Goal: Task Accomplishment & Management: Manage account settings

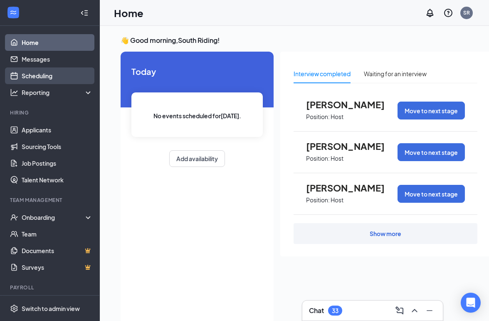
click at [33, 78] on link "Scheduling" at bounding box center [57, 75] width 71 height 17
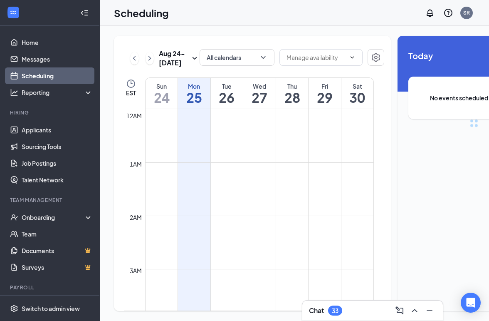
scroll to position [409, 0]
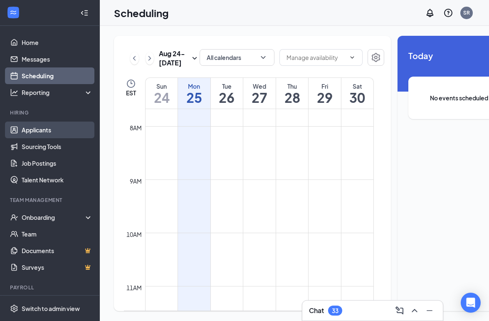
click at [43, 133] on link "Applicants" at bounding box center [57, 129] width 71 height 17
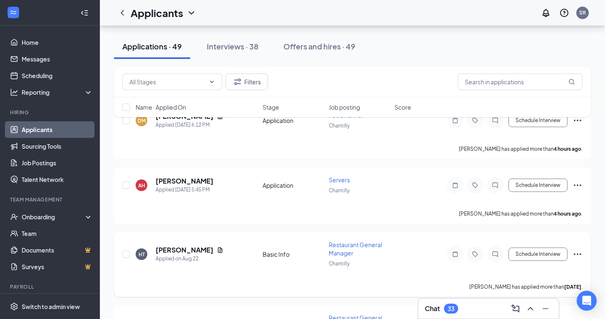
scroll to position [57, 0]
click at [170, 180] on h5 "[PERSON_NAME]" at bounding box center [185, 182] width 58 height 9
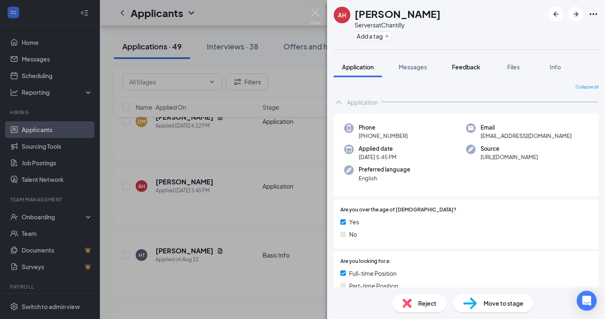
click at [469, 69] on span "Feedback" at bounding box center [466, 66] width 28 height 7
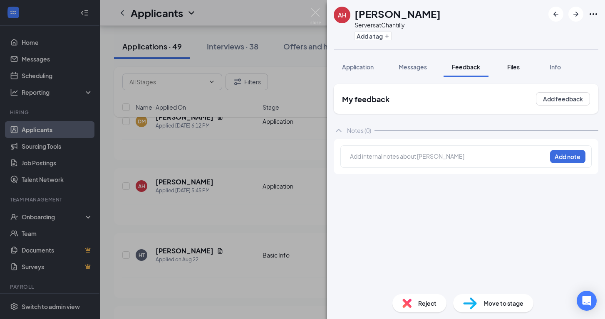
click at [489, 67] on span "Files" at bounding box center [513, 66] width 12 height 7
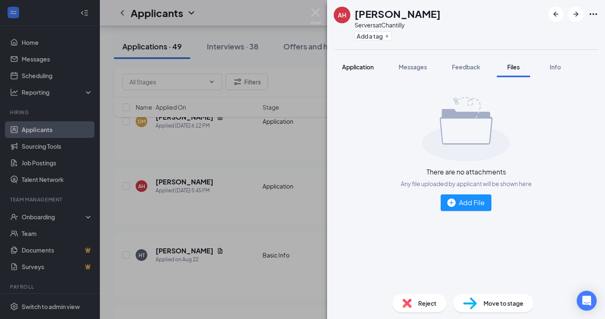
click at [357, 70] on span "Application" at bounding box center [358, 66] width 32 height 7
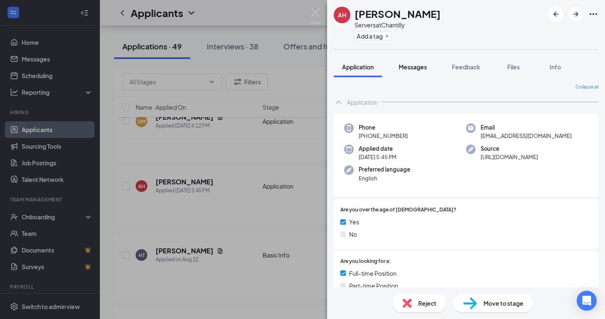
click at [409, 65] on span "Messages" at bounding box center [413, 66] width 28 height 7
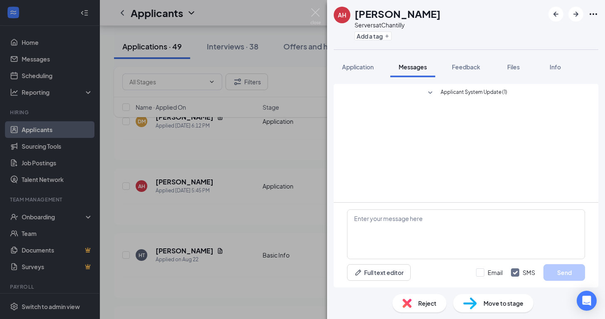
click at [438, 90] on button "Applicant System Update (1)" at bounding box center [466, 93] width 82 height 10
click at [485, 69] on button "Feedback" at bounding box center [465, 67] width 45 height 21
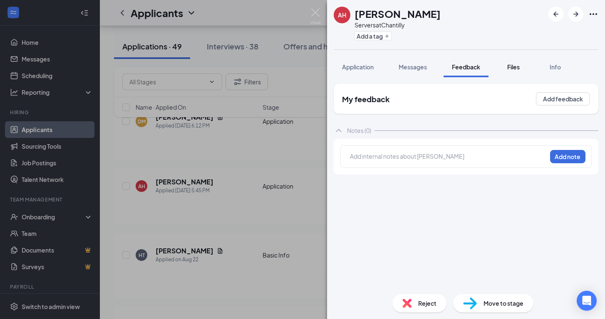
click at [489, 65] on span "Files" at bounding box center [513, 66] width 12 height 7
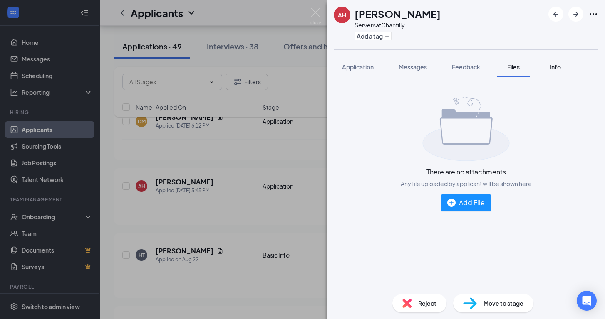
click at [489, 74] on button "Info" at bounding box center [554, 67] width 33 height 21
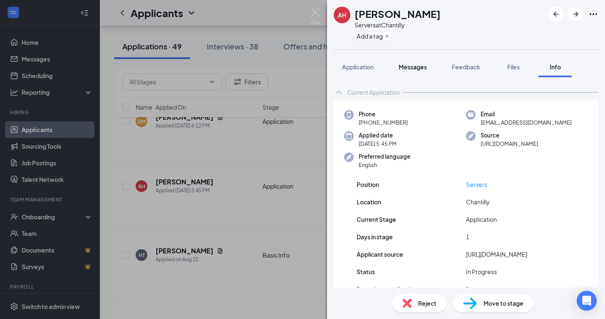
click at [404, 64] on span "Messages" at bounding box center [413, 66] width 28 height 7
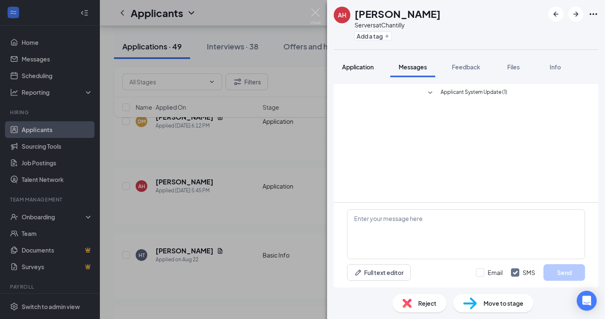
click at [353, 69] on span "Application" at bounding box center [358, 66] width 32 height 7
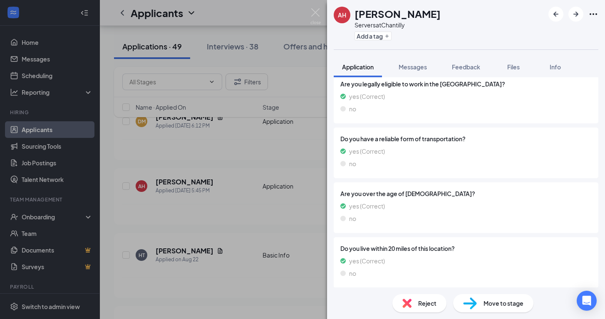
scroll to position [423, 0]
click at [314, 10] on img at bounding box center [315, 16] width 10 height 16
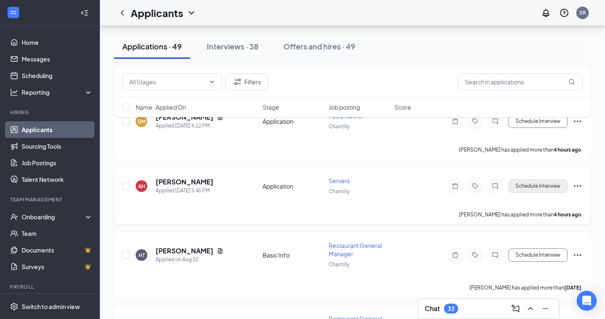
click at [489, 184] on button "Schedule Interview" at bounding box center [537, 186] width 59 height 13
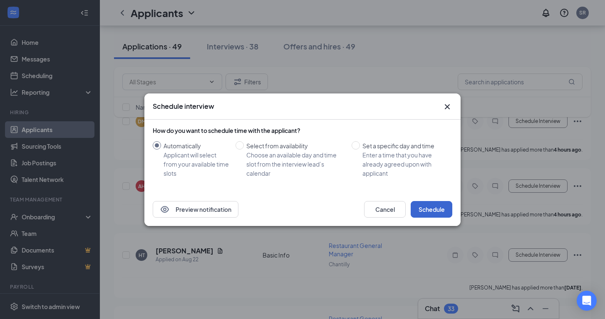
click at [430, 210] on button "Schedule" at bounding box center [432, 209] width 42 height 17
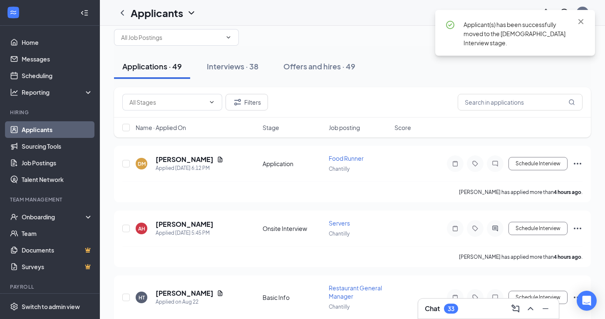
scroll to position [14, 0]
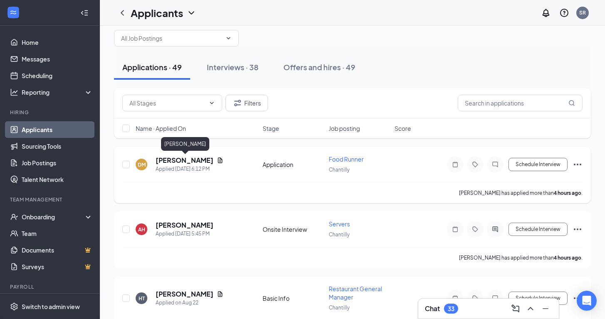
click at [184, 162] on h5 "[PERSON_NAME]" at bounding box center [185, 160] width 58 height 9
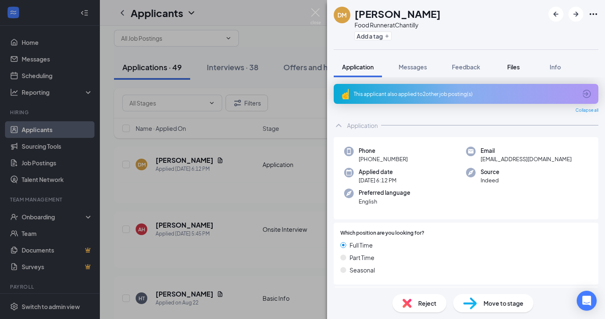
click at [489, 65] on button "Files" at bounding box center [513, 67] width 33 height 21
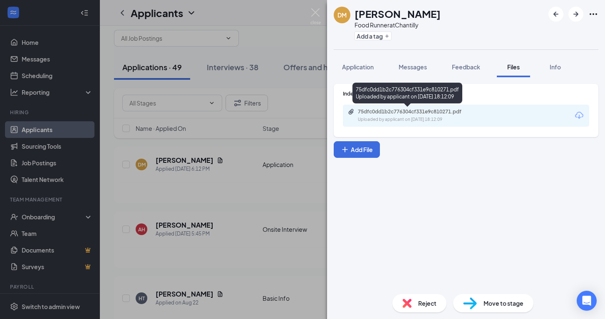
click at [456, 117] on div "Uploaded by applicant on [DATE] 18:12:09" at bounding box center [420, 119] width 125 height 7
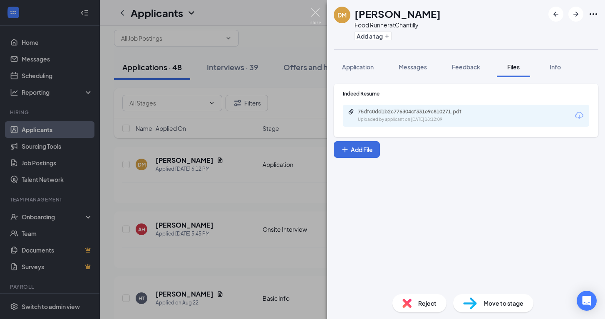
click at [315, 22] on img at bounding box center [315, 16] width 10 height 16
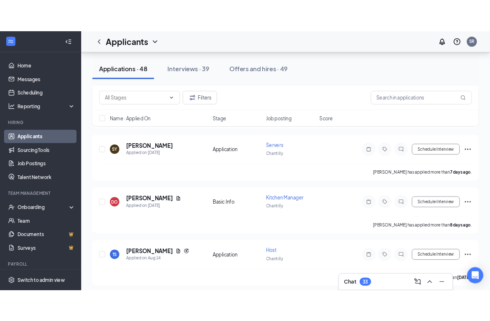
scroll to position [599, 0]
